Goal: Find specific page/section: Find specific page/section

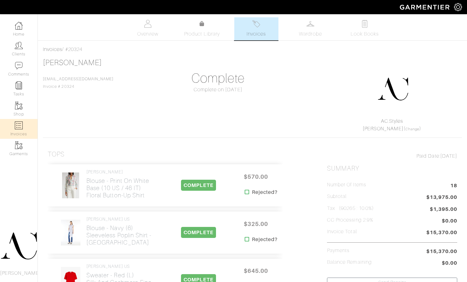
click at [21, 129] on img at bounding box center [19, 126] width 8 height 8
select select
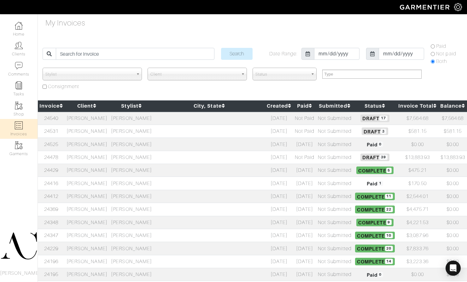
click at [84, 193] on td "[PERSON_NAME]" at bounding box center [87, 196] width 44 height 13
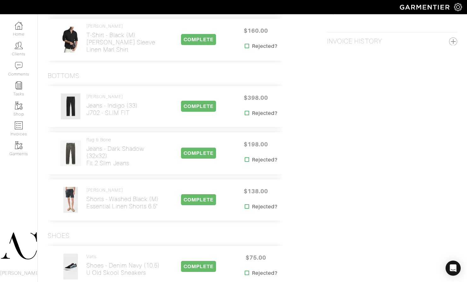
scroll to position [374, 0]
